Goal: Navigation & Orientation: Find specific page/section

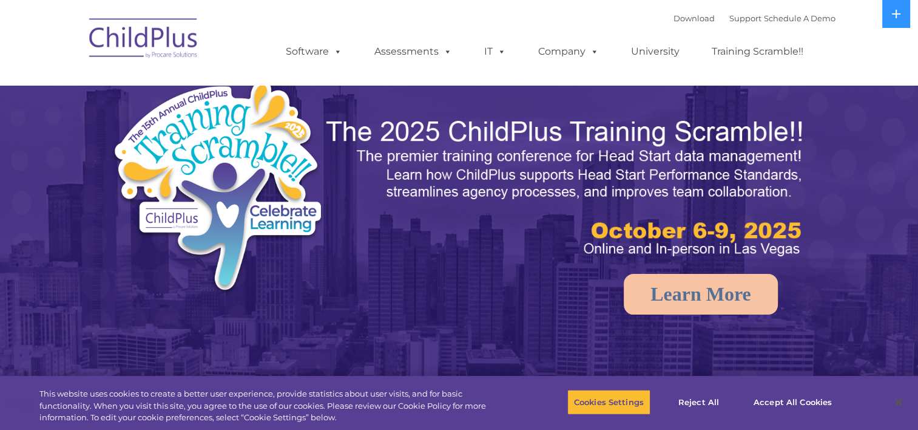
select select "MEDIUM"
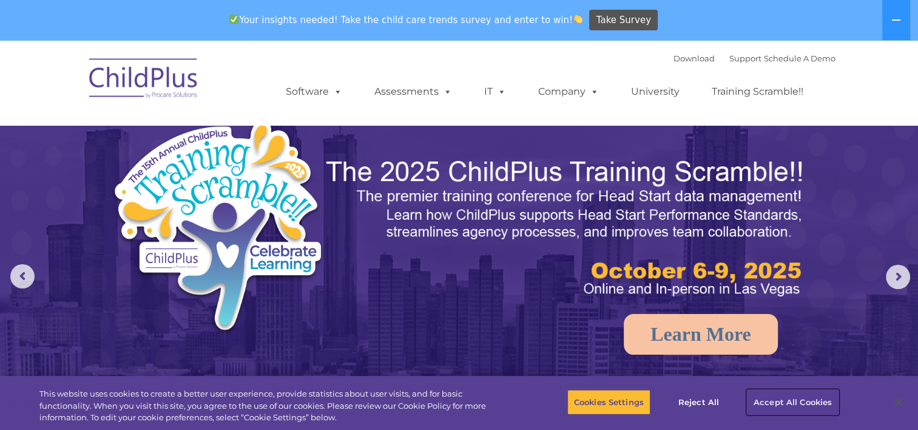
click at [772, 404] on button "Accept All Cookies" at bounding box center [793, 401] width 92 height 25
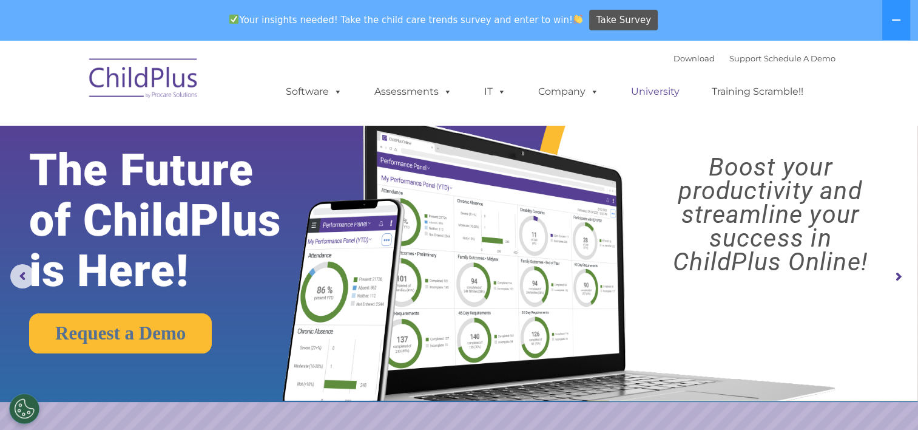
click at [665, 97] on link "University" at bounding box center [655, 92] width 73 height 24
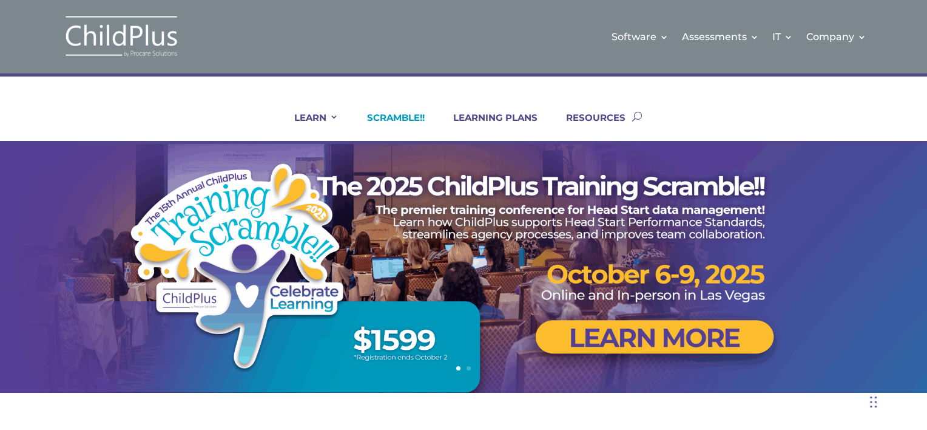
click at [388, 127] on link "SCRAMBLE!!" at bounding box center [388, 126] width 73 height 29
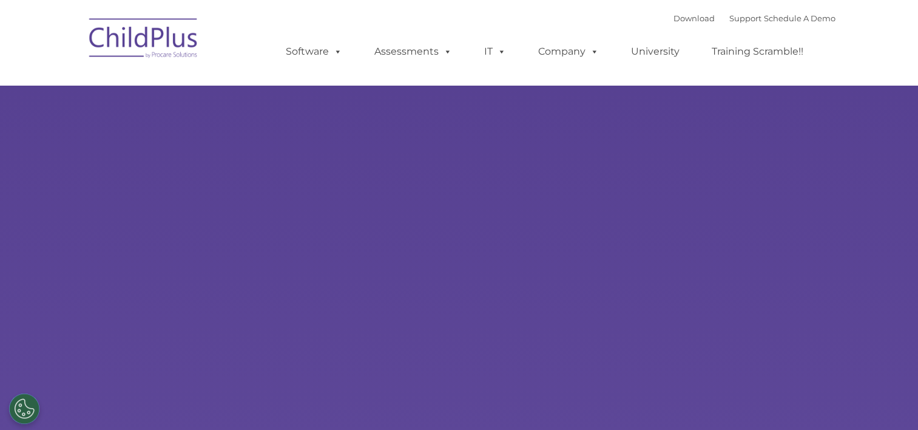
select select "MEDIUM"
